Goal: Information Seeking & Learning: Learn about a topic

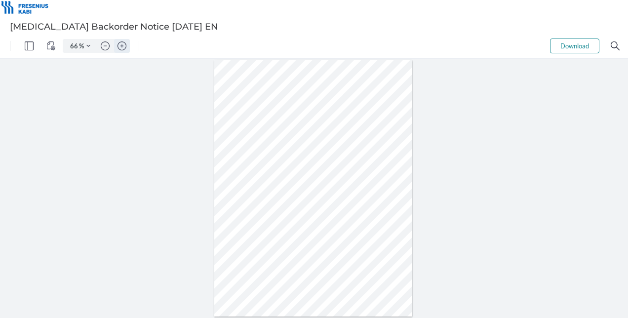
click at [126, 48] on img "Zoom in" at bounding box center [122, 45] width 9 height 9
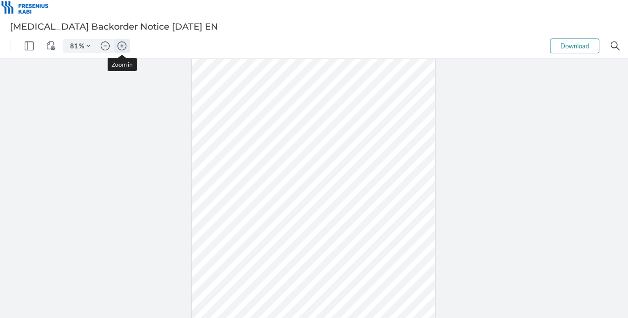
click at [126, 48] on img "Zoom in" at bounding box center [122, 45] width 9 height 9
type input "131"
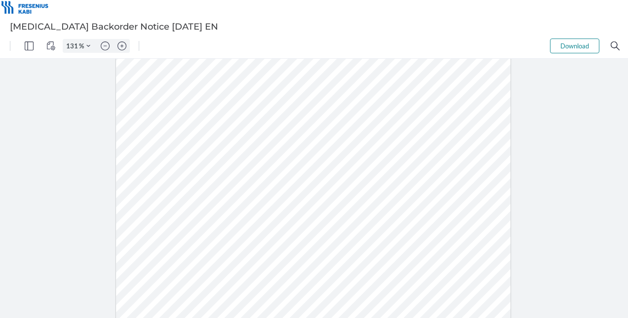
scroll to position [117, 0]
click at [379, 209] on div at bounding box center [313, 200] width 395 height 511
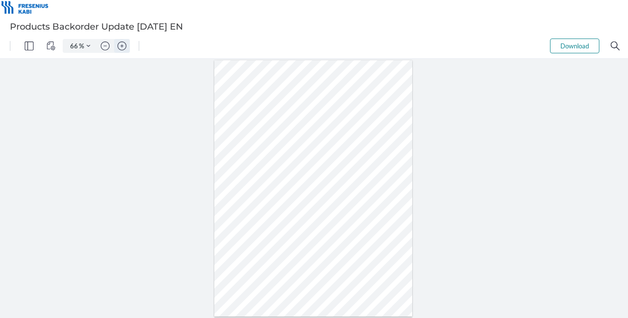
click at [124, 43] on img "Zoom in" at bounding box center [122, 45] width 9 height 9
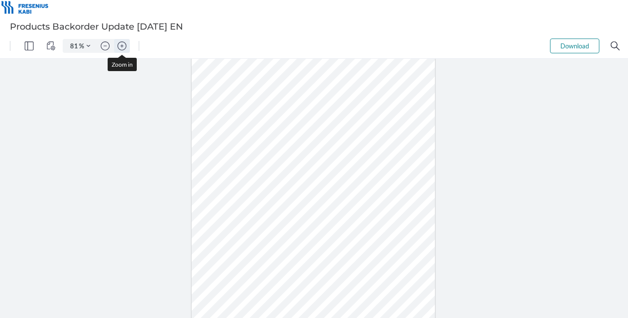
click at [124, 43] on img "Zoom in" at bounding box center [122, 45] width 9 height 9
type input "131"
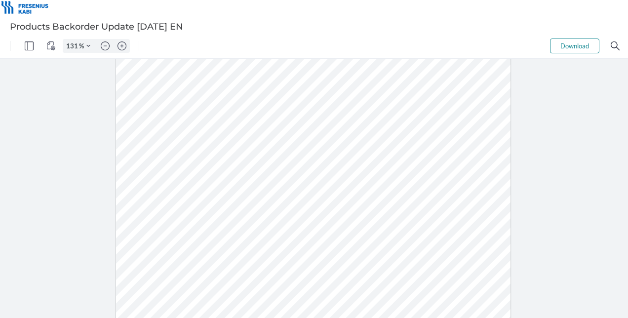
scroll to position [117, 0]
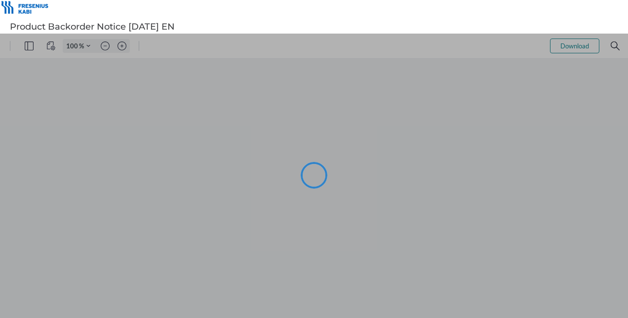
type input "66"
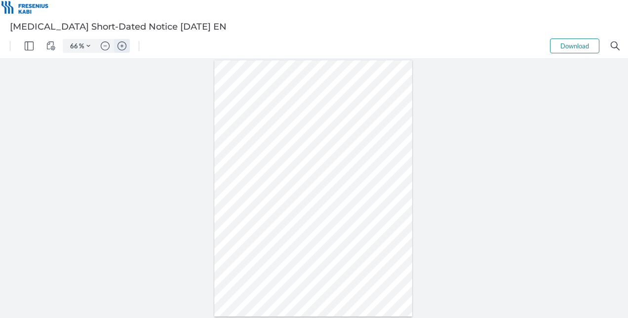
click at [127, 46] on button "Zoom in" at bounding box center [122, 46] width 16 height 14
click at [121, 42] on img "Zoom in" at bounding box center [122, 45] width 9 height 9
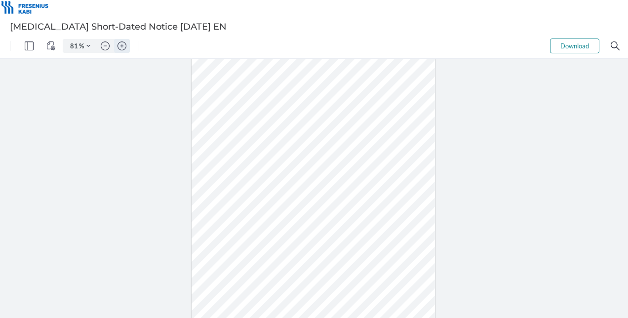
click at [120, 42] on img "Zoom in" at bounding box center [122, 45] width 9 height 9
type input "106"
